Goal: Transaction & Acquisition: Obtain resource

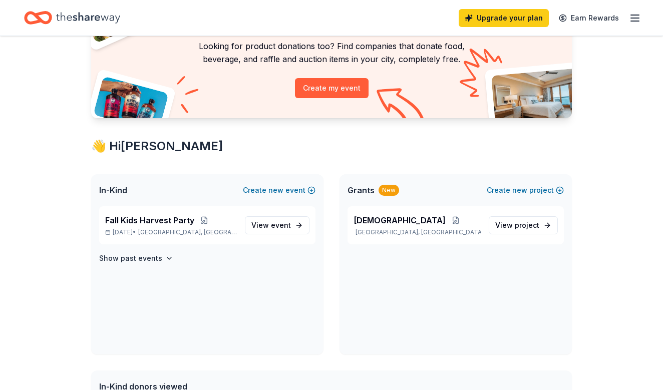
scroll to position [95, 0]
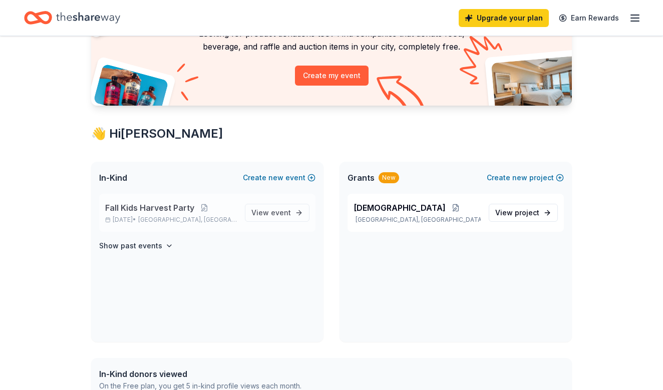
click at [223, 207] on p "Fall Kids Harvest Party" at bounding box center [171, 208] width 132 height 12
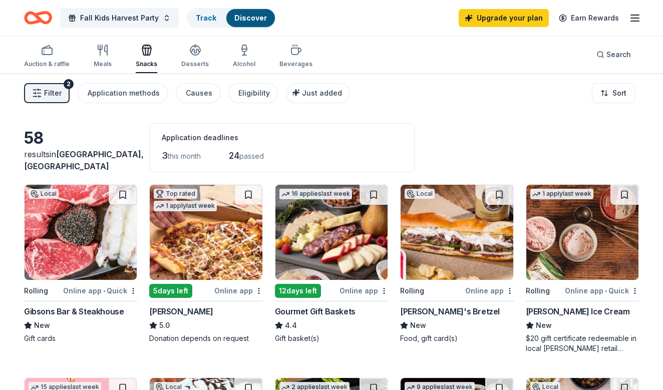
click at [633, 19] on icon "button" at bounding box center [635, 18] width 12 height 12
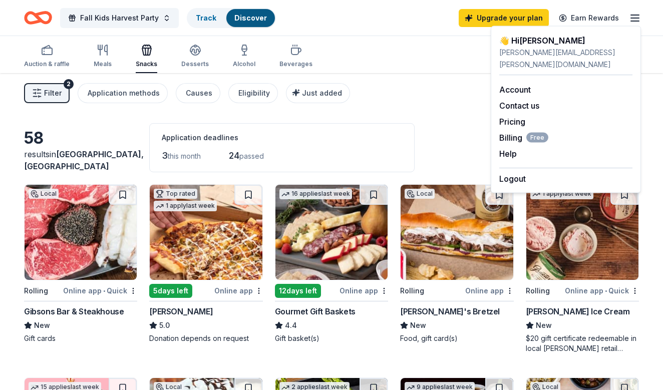
click at [438, 82] on div "Filter 2 Application methods Causes Eligibility Just added Sort" at bounding box center [331, 93] width 663 height 40
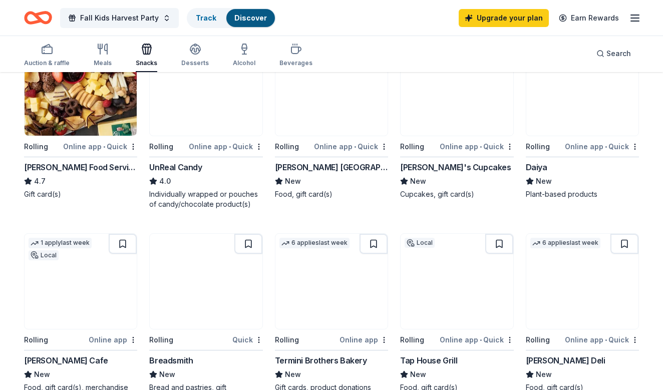
scroll to position [526, 0]
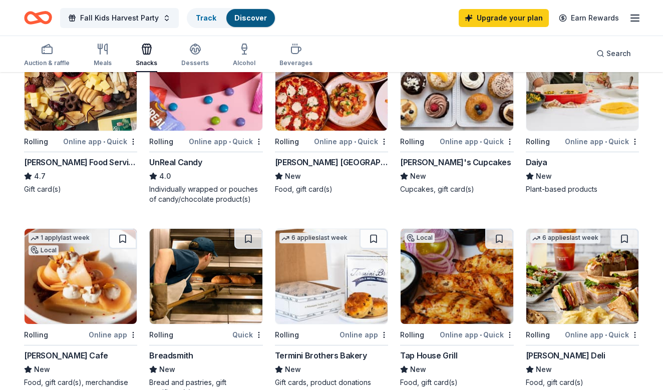
click at [190, 182] on div "4.0" at bounding box center [205, 176] width 113 height 12
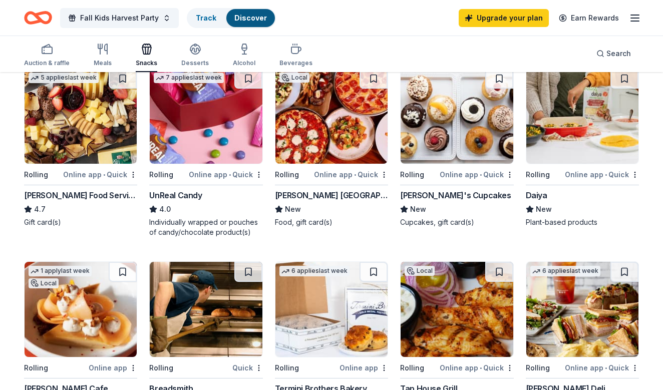
scroll to position [493, 0]
click at [448, 152] on img at bounding box center [457, 116] width 112 height 95
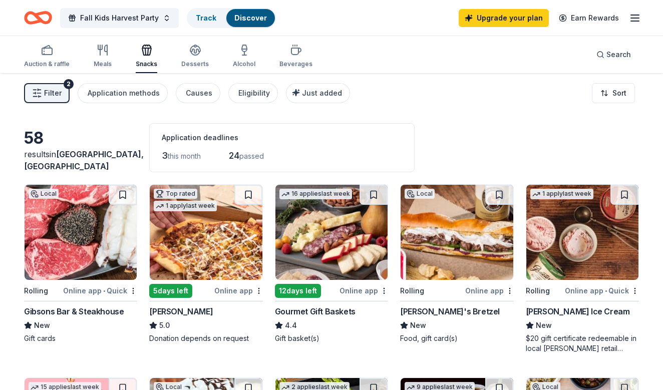
scroll to position [0, 0]
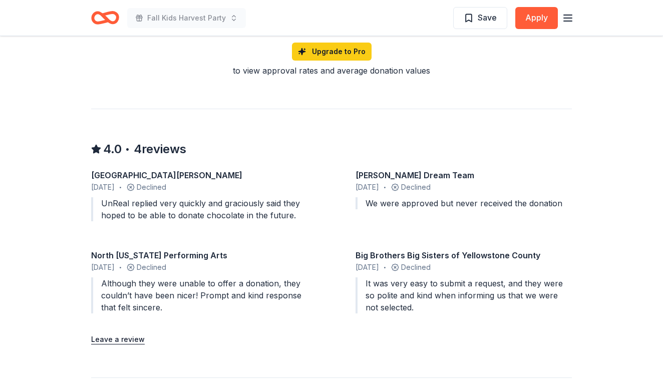
scroll to position [826, 0]
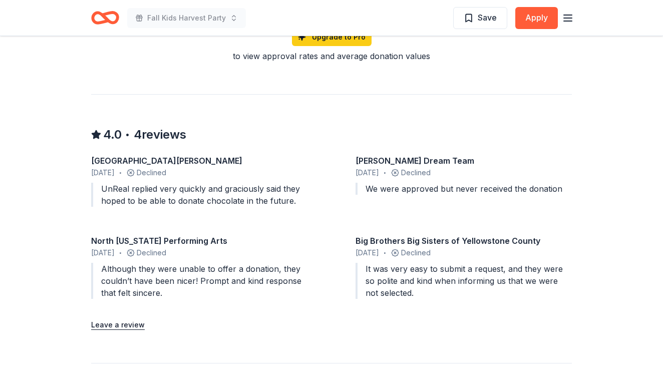
click at [296, 200] on div "UnReal replied very quickly and graciously said they hoped to be able to donate…" at bounding box center [199, 195] width 216 height 24
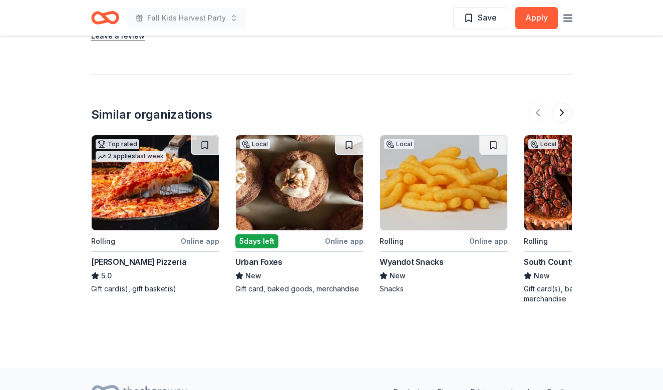
scroll to position [1132, 0]
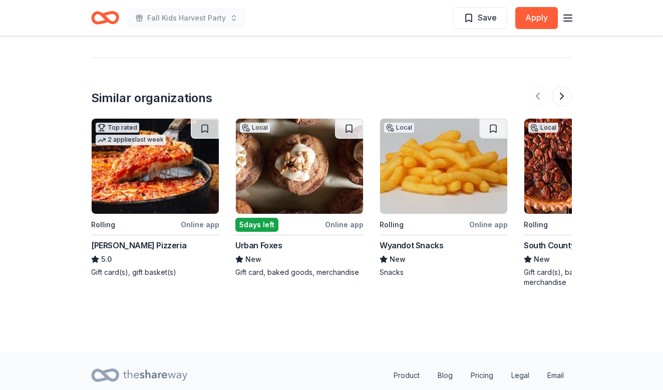
click at [411, 243] on div "Wyandot Snacks" at bounding box center [412, 246] width 64 height 12
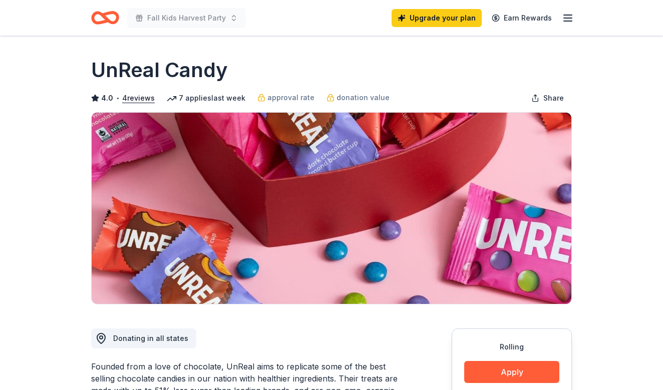
scroll to position [0, 0]
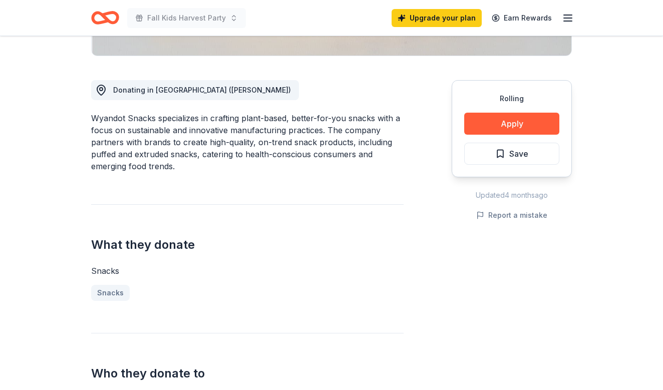
scroll to position [355, 0]
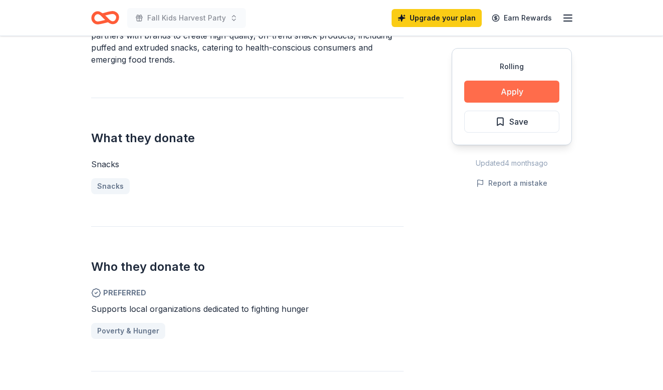
click at [521, 91] on button "Apply" at bounding box center [511, 92] width 95 height 22
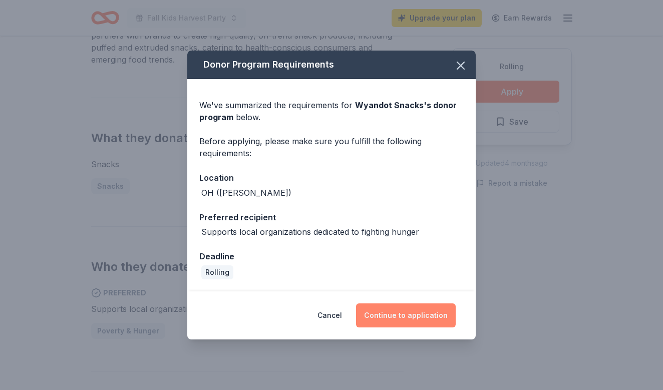
click at [406, 318] on button "Continue to application" at bounding box center [406, 316] width 100 height 24
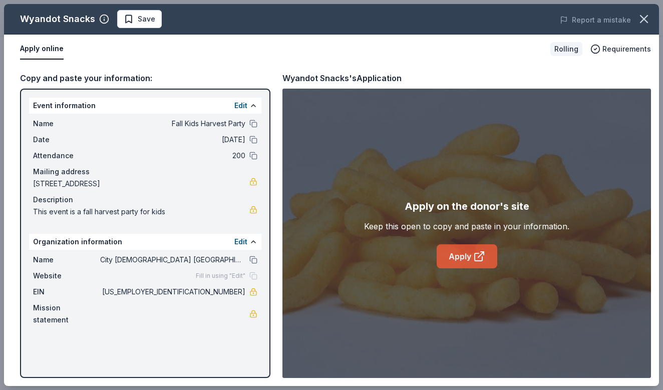
click at [471, 259] on link "Apply" at bounding box center [467, 257] width 61 height 24
click at [646, 22] on icon "button" at bounding box center [644, 19] width 14 height 14
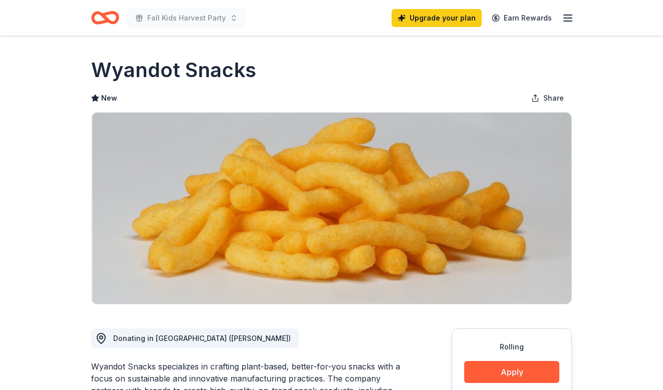
scroll to position [0, 0]
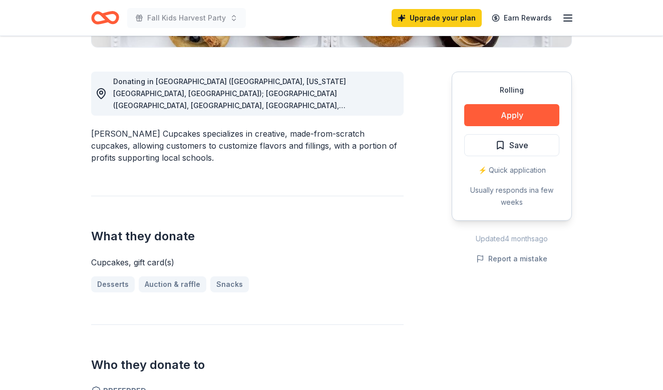
scroll to position [273, 0]
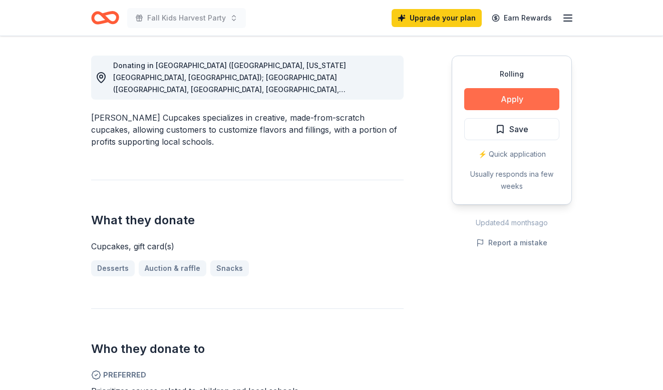
click at [504, 100] on button "Apply" at bounding box center [511, 99] width 95 height 22
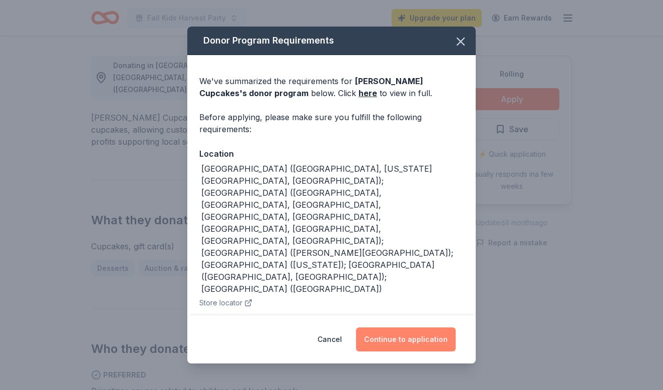
click at [412, 339] on button "Continue to application" at bounding box center [406, 340] width 100 height 24
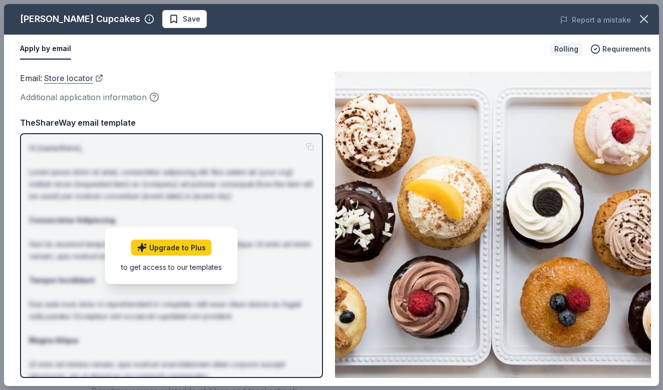
click at [75, 78] on link "Store locator" at bounding box center [73, 78] width 59 height 13
click at [641, 14] on icon "button" at bounding box center [644, 19] width 14 height 14
